Goal: Transaction & Acquisition: Download file/media

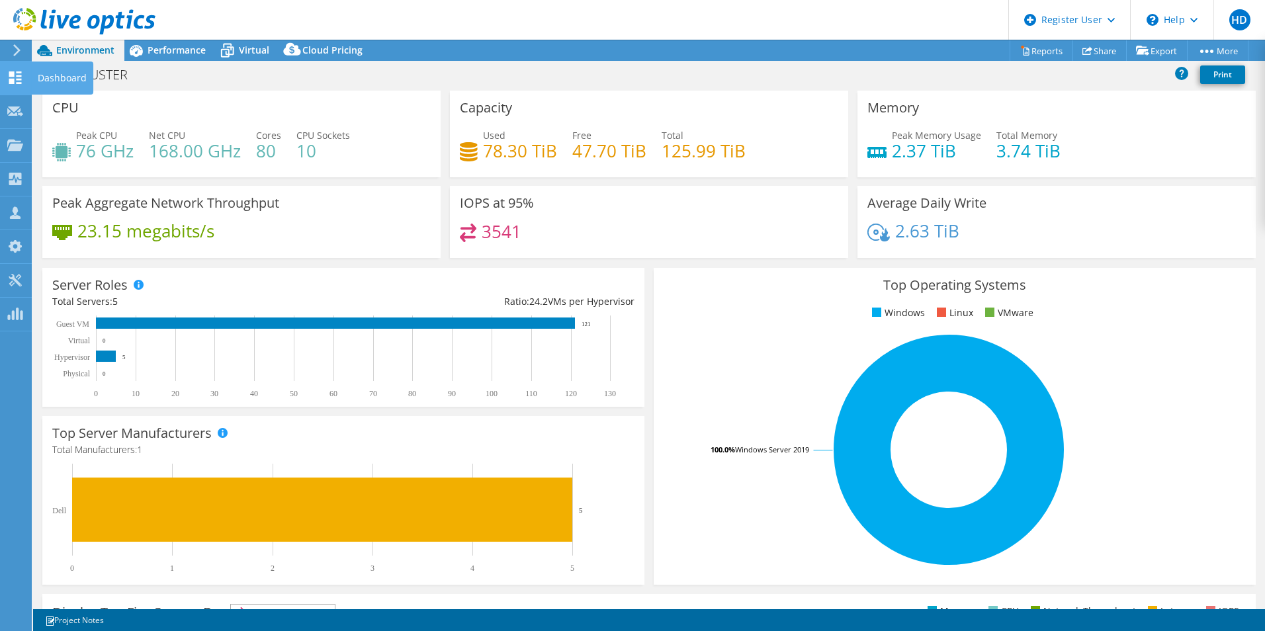
click at [20, 55] on icon at bounding box center [17, 50] width 10 height 12
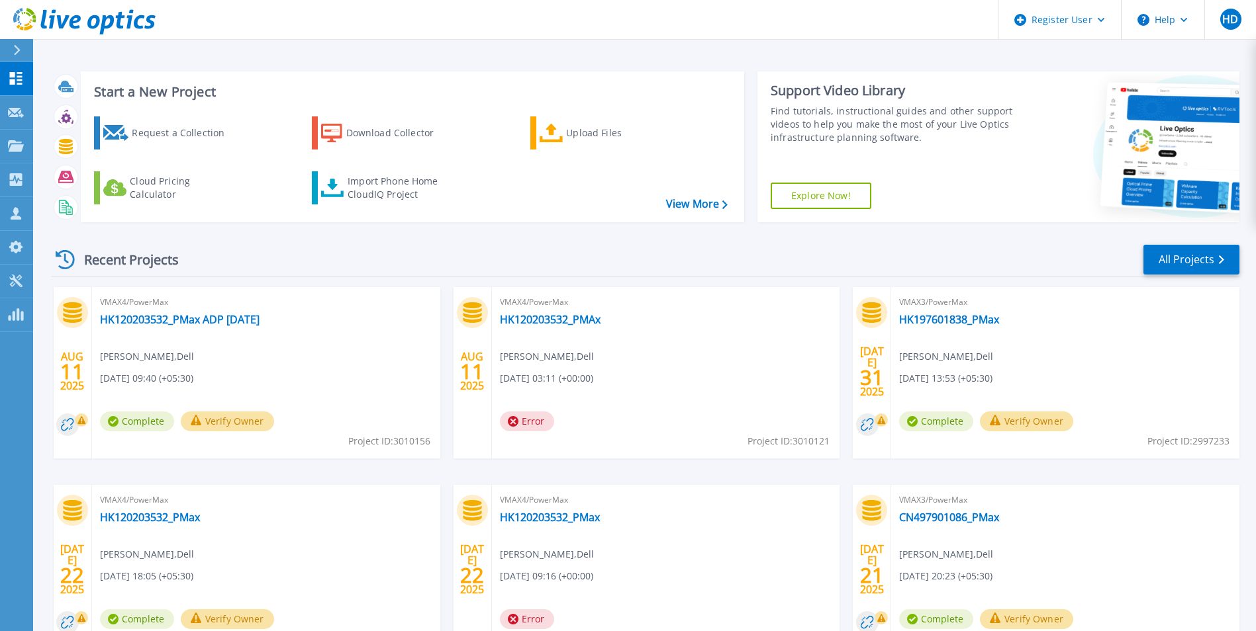
click at [24, 51] on div at bounding box center [22, 50] width 21 height 23
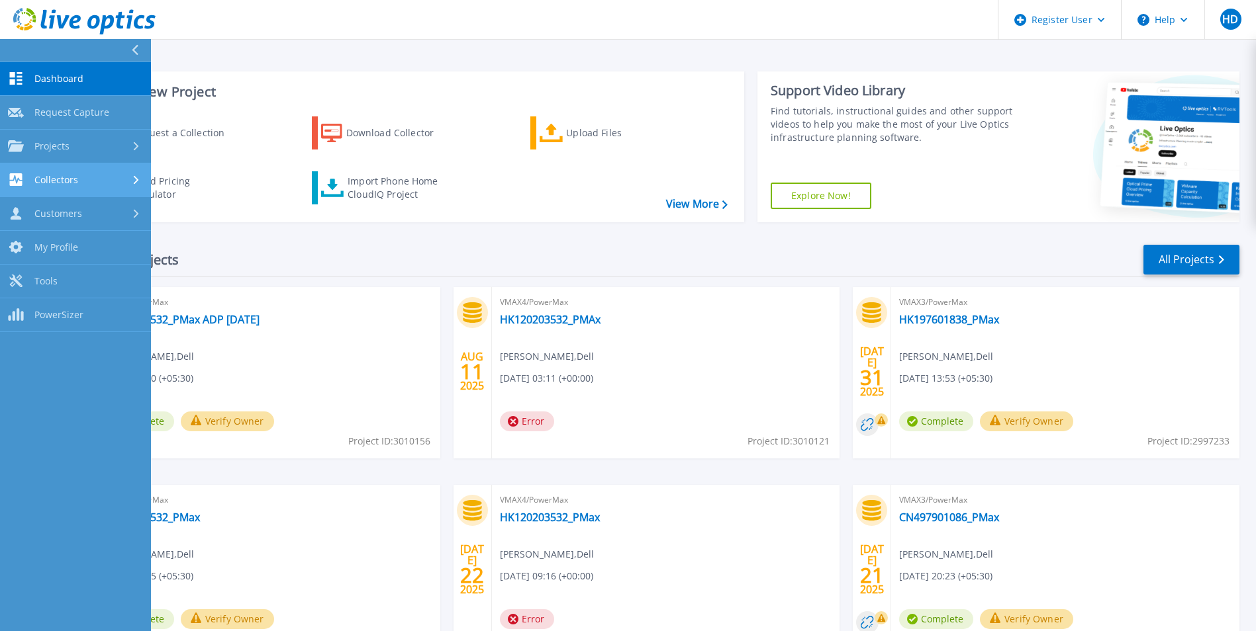
click at [122, 187] on link "Collectors Collectors" at bounding box center [75, 180] width 151 height 34
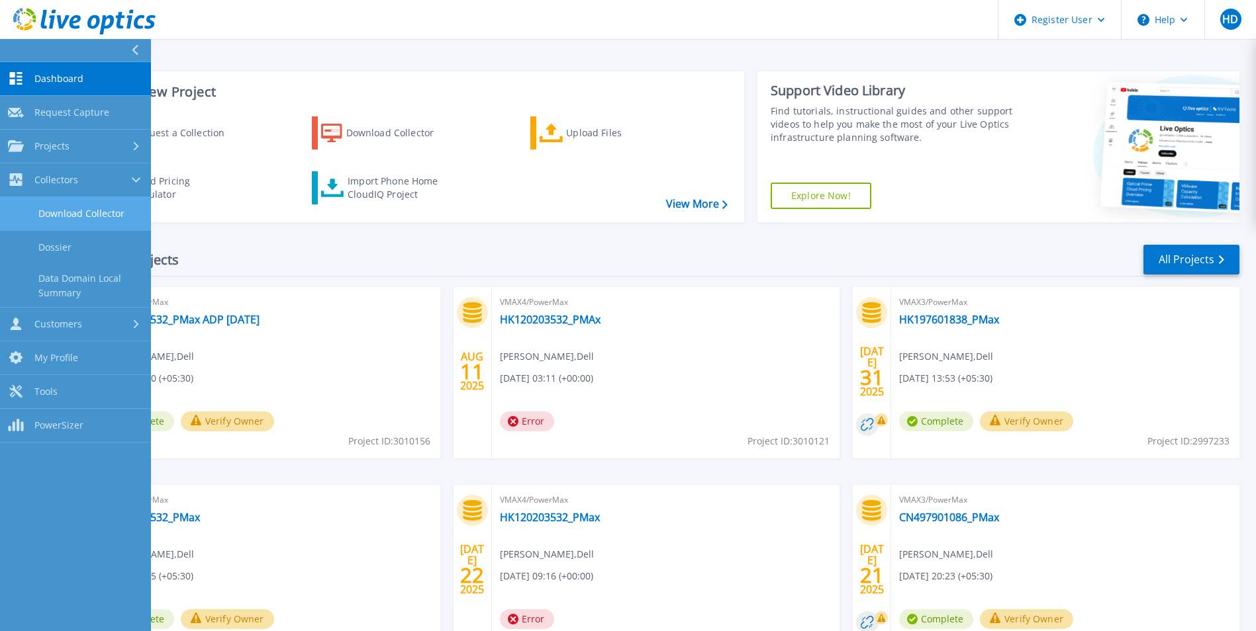
click at [111, 208] on link "Download Collector" at bounding box center [75, 214] width 151 height 34
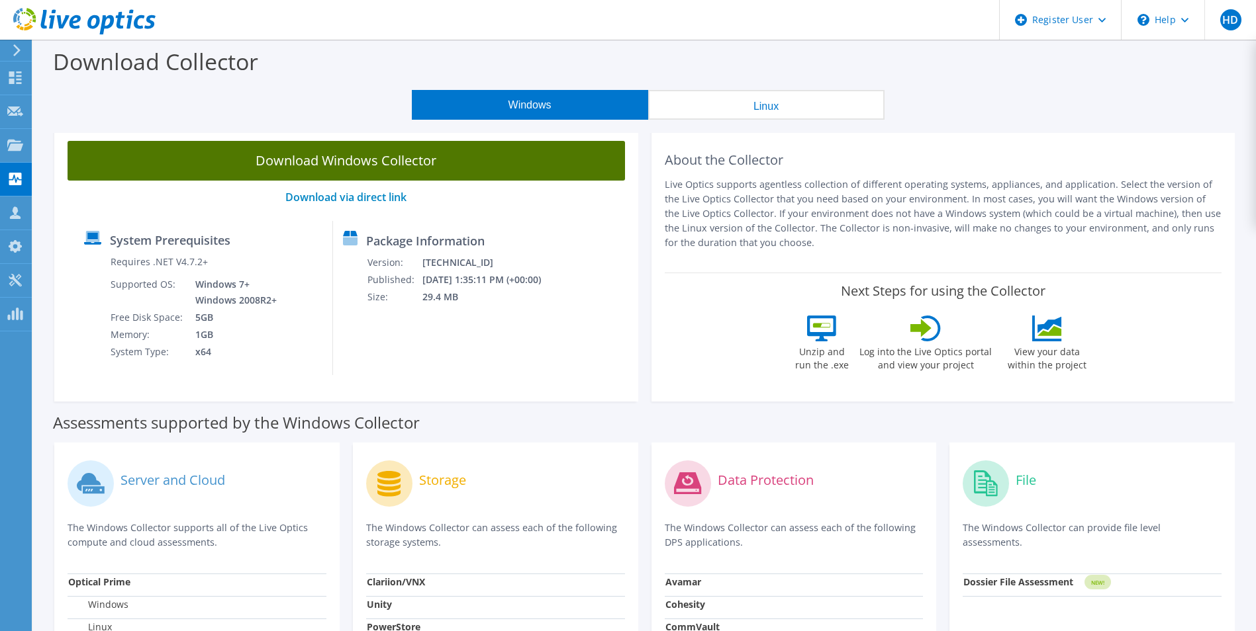
click at [342, 142] on link "Download Windows Collector" at bounding box center [346, 161] width 557 height 40
